Goal: Task Accomplishment & Management: Manage account settings

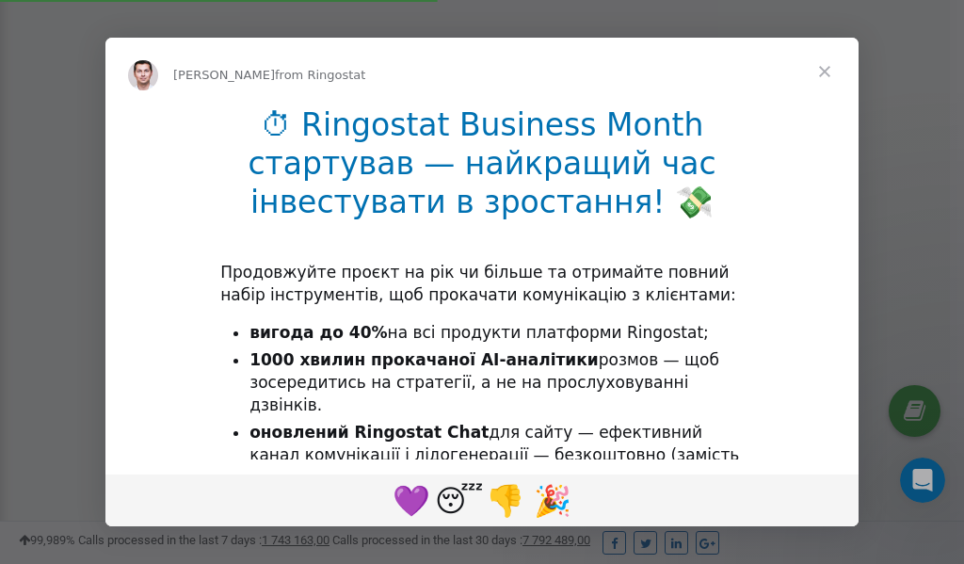
click at [829, 73] on span "Close" at bounding box center [825, 72] width 68 height 68
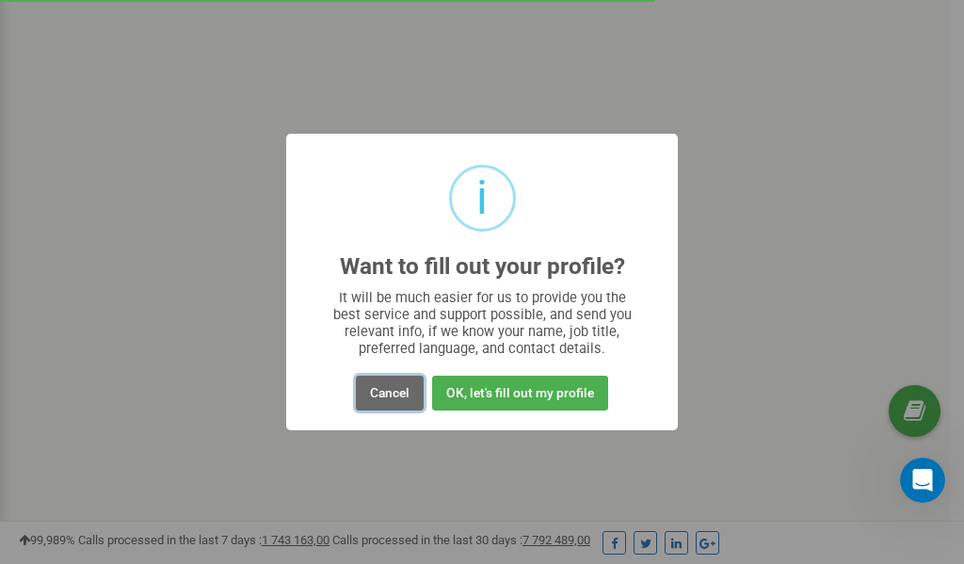
click at [389, 391] on button "Cancel" at bounding box center [390, 393] width 68 height 35
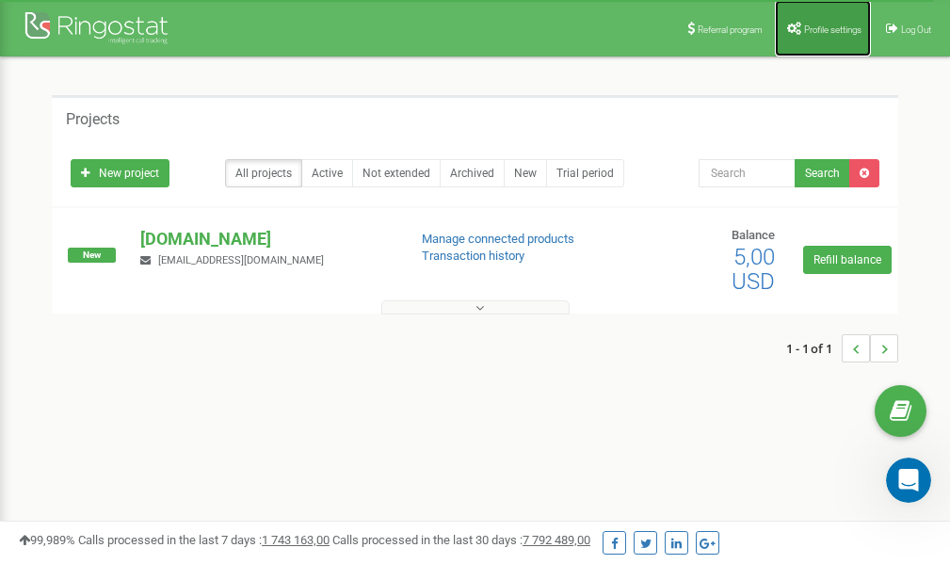
click at [826, 32] on span "Profile settings" at bounding box center [832, 29] width 57 height 10
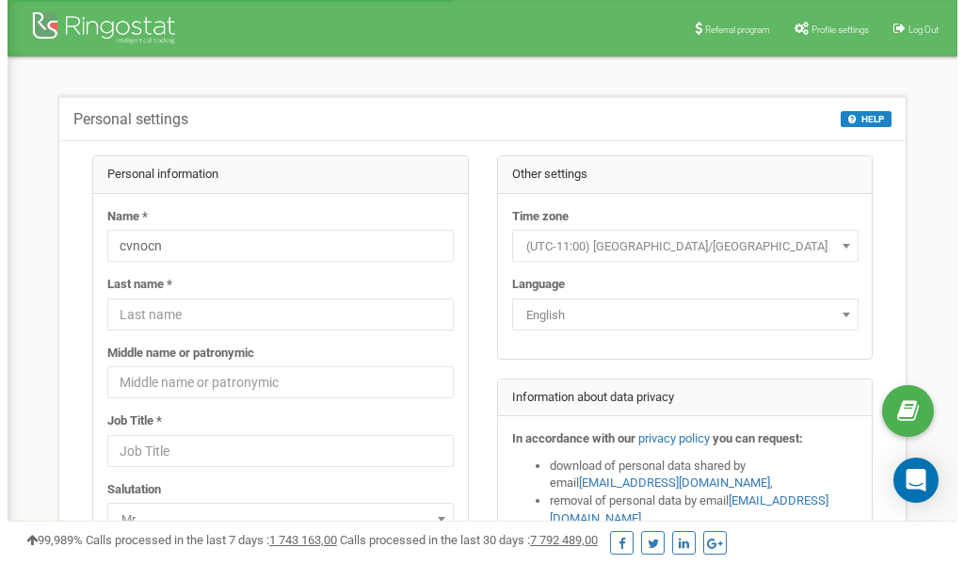
scroll to position [94, 0]
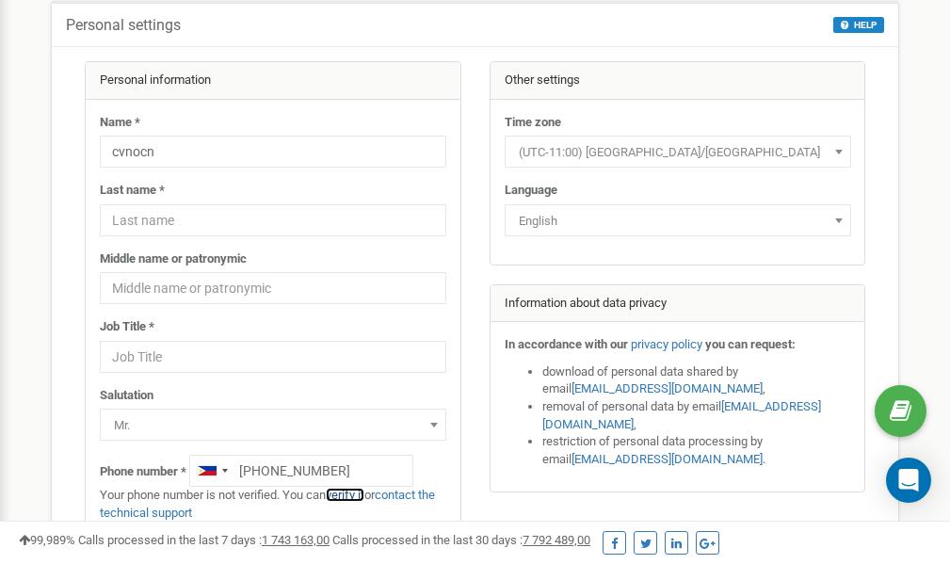
click at [359, 495] on link "verify it" at bounding box center [345, 495] width 39 height 14
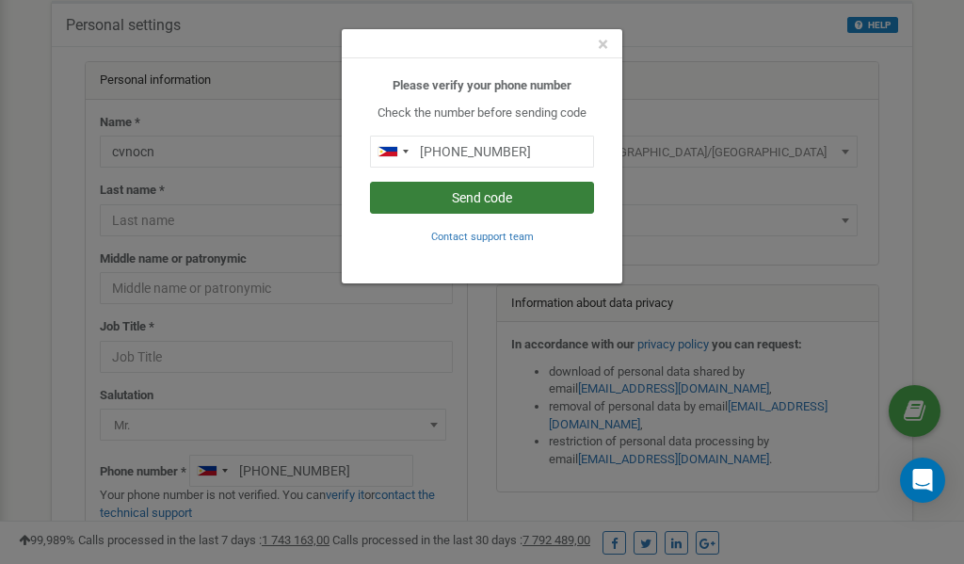
click at [467, 201] on button "Send code" at bounding box center [482, 198] width 224 height 32
